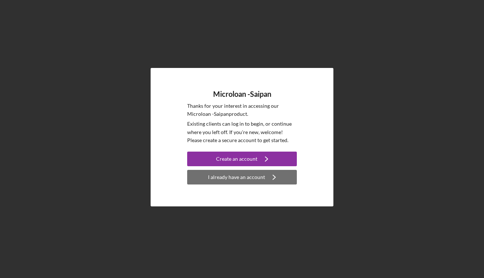
click at [252, 179] on div "I already have an account" at bounding box center [236, 177] width 57 height 15
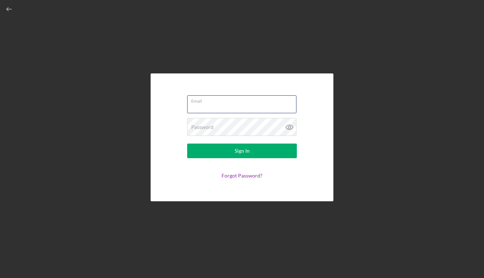
type input "[EMAIL_ADDRESS][DOMAIN_NAME]"
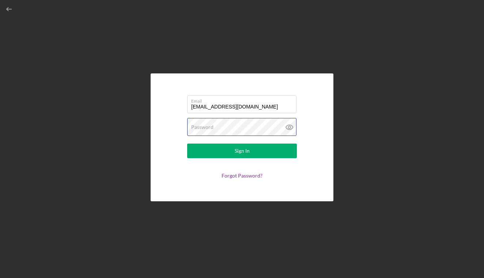
click at [242, 151] on button "Sign In" at bounding box center [242, 151] width 110 height 15
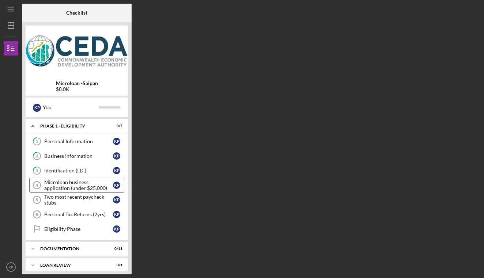
click at [67, 189] on div "Microloan business application (under $25,000)" at bounding box center [78, 185] width 69 height 12
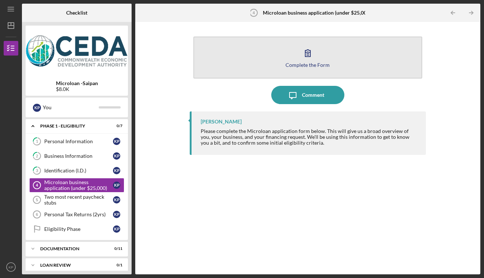
click at [302, 53] on icon "button" at bounding box center [308, 53] width 18 height 18
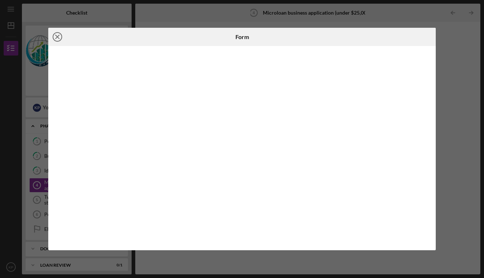
click at [56, 37] on icon "Icon/Close" at bounding box center [57, 37] width 18 height 18
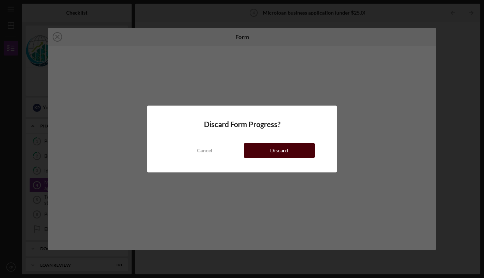
click at [267, 152] on button "Discard" at bounding box center [279, 150] width 71 height 15
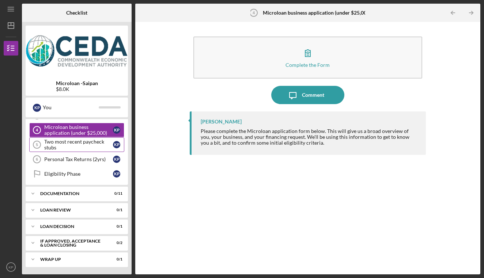
scroll to position [55, 0]
click at [38, 195] on icon "Icon/Expander" at bounding box center [33, 193] width 15 height 15
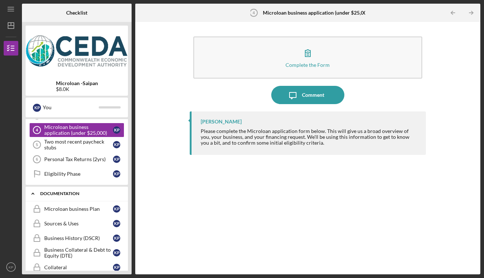
scroll to position [103, 0]
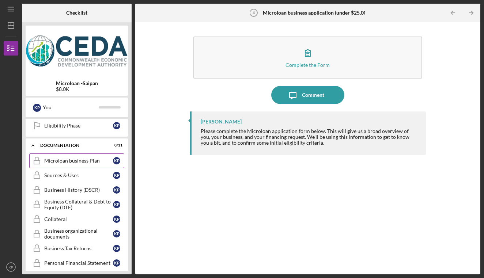
click at [62, 157] on link "Microloan business Plan Microloan business Plan K P" at bounding box center [76, 160] width 95 height 15
